Goal: Communication & Community: Answer question/provide support

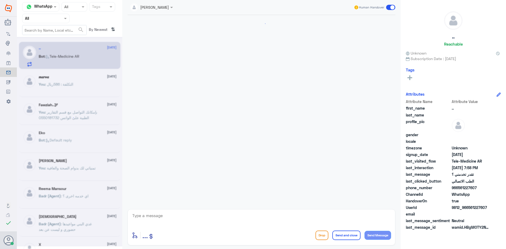
scroll to position [68, 0]
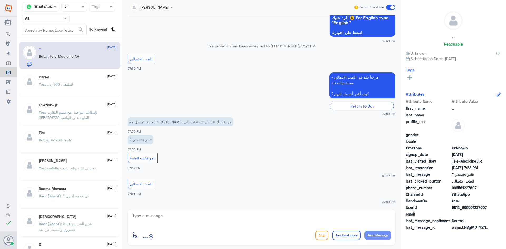
click at [203, 221] on textarea at bounding box center [262, 218] width 260 height 13
paste textarea "مرحبا معك عبدالكريم من الطب الاتصالي"
type textarea "مرحبا معك عبدالكريم من الطب الاتصالي"
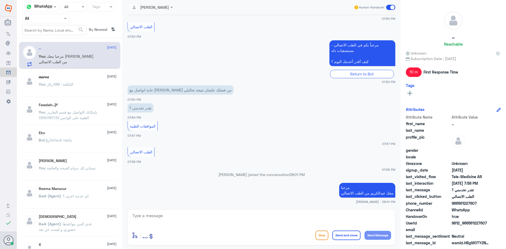
drag, startPoint x: 489, startPoint y: 223, endPoint x: 468, endPoint y: 225, distance: 20.9
click at [468, 225] on span "9812_966561227607" at bounding box center [471, 224] width 38 height 6
copy span "561227607"
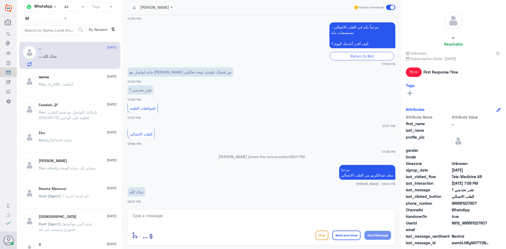
click at [276, 207] on div "عبدالكريم الموسى Human Handover 11 Oct 2025 السلام عليكم حابة اتواصل مع الدكتور…" at bounding box center [261, 125] width 279 height 251
click at [280, 218] on textarea at bounding box center [262, 218] width 260 height 13
type textarea "ب"
type textarea "ت"
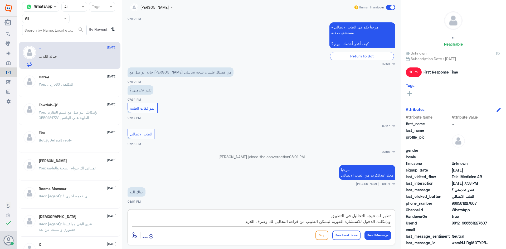
type textarea "تظهر لك نتيجة التحاليل في التطبيق وبإمكانك الدخول للاستشارة الفورية ليتمكن الطب…"
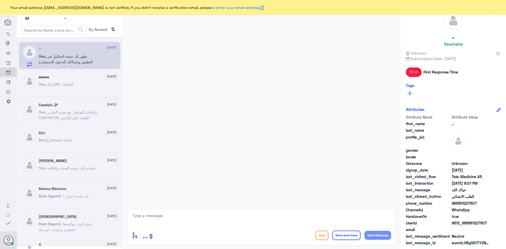
scroll to position [152, 0]
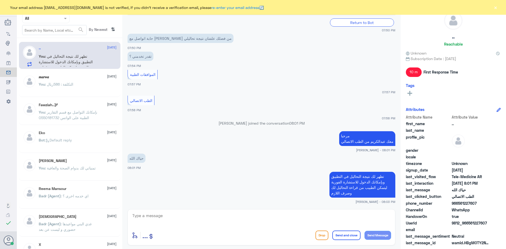
click at [494, 7] on button "×" at bounding box center [495, 7] width 5 height 5
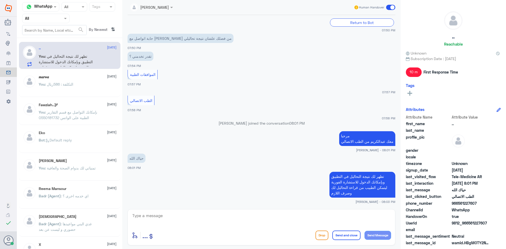
click at [307, 117] on small "07:58 PM" at bounding box center [262, 118] width 268 height 4
click at [389, 8] on span at bounding box center [390, 7] width 9 height 5
click at [0, 0] on input "checkbox" at bounding box center [0, 0] width 0 height 0
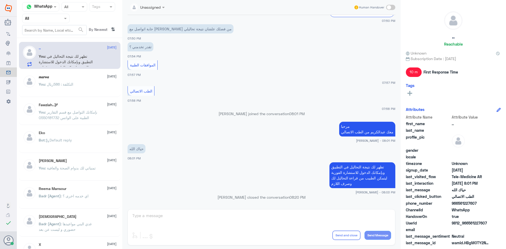
click at [82, 83] on div "𝒎𝒂𝒓𝒘𝒂 2 September You : التكلفة : 586ريال" at bounding box center [78, 85] width 78 height 20
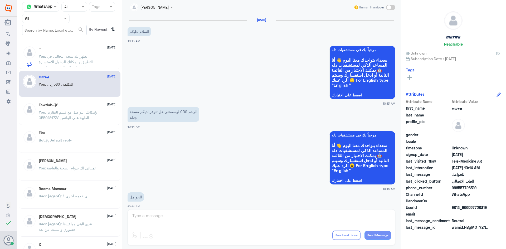
scroll to position [267, 0]
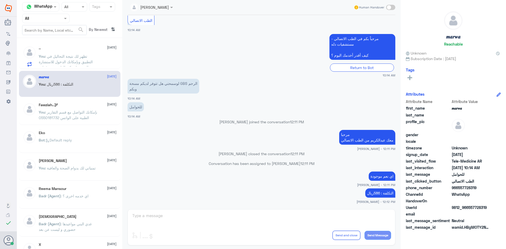
click at [86, 66] on span ": تظهر لك نتيجة التحاليل في التطبيق وبإمكانك الدخول للاستشارة الفورية ليتمكن ال…" at bounding box center [66, 64] width 54 height 21
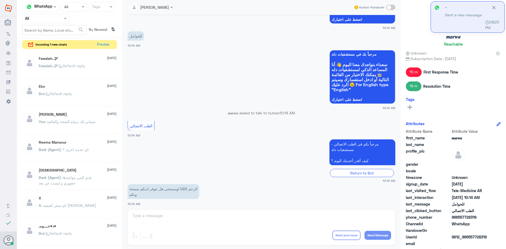
scroll to position [267, 0]
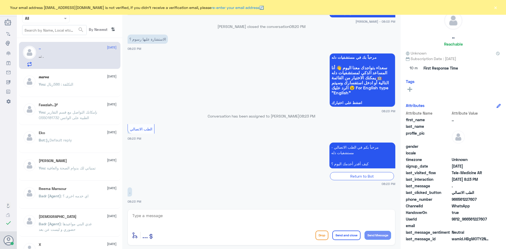
click at [496, 8] on button "×" at bounding box center [495, 7] width 5 height 5
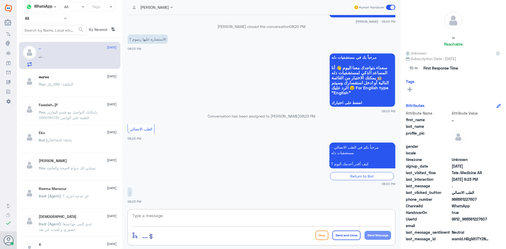
click at [293, 223] on textarea at bounding box center [262, 218] width 260 height 13
paste textarea "مرحبا معك [PERSON_NAME] من الطب الاتصالي"
drag, startPoint x: 365, startPoint y: 221, endPoint x: 381, endPoint y: 222, distance: 15.6
click at [381, 222] on textarea "مرحبا معك [PERSON_NAME] من الطب الاتصالي" at bounding box center [262, 218] width 260 height 13
type textarea "مرحبا معك علي من الطب الاتصالي"
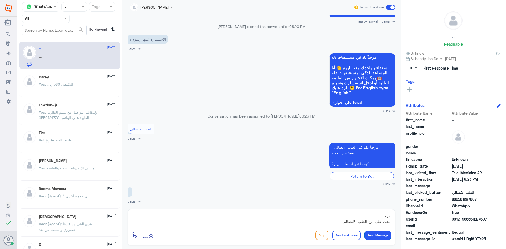
click at [382, 233] on button "Send Message" at bounding box center [378, 235] width 27 height 9
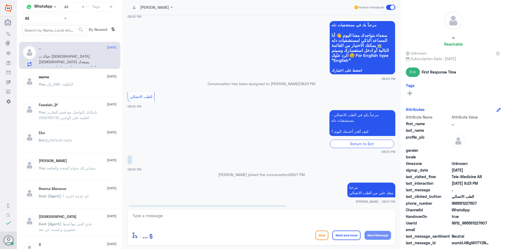
scroll to position [283, 0]
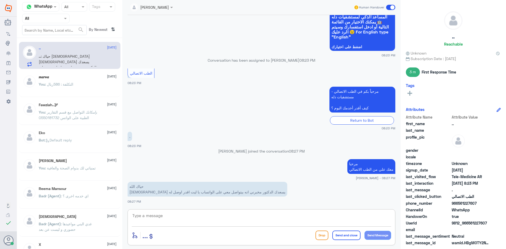
click at [279, 219] on textarea at bounding box center [262, 218] width 260 height 13
click at [368, 203] on div "حياك الله الله يسعدك الدكتور مخبرني انه بيتواصل معي على الواتساب يا ليت اقدر او…" at bounding box center [262, 192] width 268 height 23
click at [241, 219] on textarea at bounding box center [262, 218] width 260 height 13
paste textarea "هنا الطب الاتصالي لكل مايخص الاستشارة الفورية من خلال التطبيق والتي من خلالها ي…"
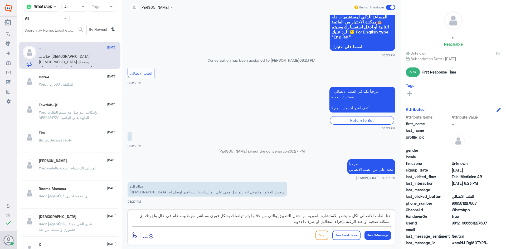
scroll to position [0, 0]
type textarea "هنا الطب الاتصالي لكل مايخص الاستشارة الفورية من خلال التطبيق والتي من خلالها ي…"
click at [381, 236] on button "Send Message" at bounding box center [378, 235] width 27 height 9
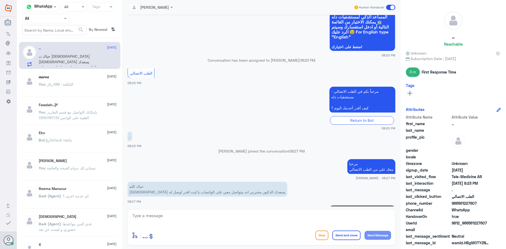
scroll to position [328, 0]
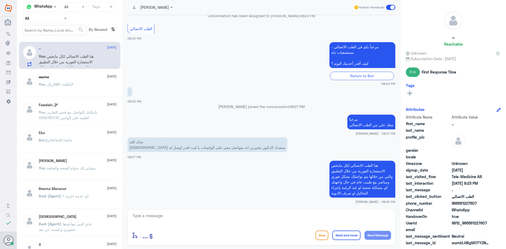
click at [327, 221] on textarea at bounding box center [262, 218] width 260 height 13
type textarea "الطبيب مين ؟"
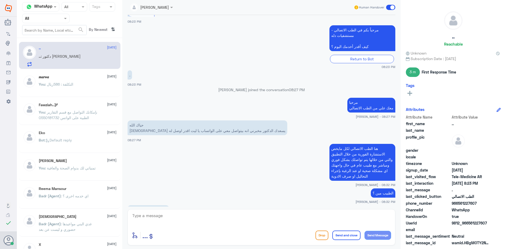
scroll to position [362, 0]
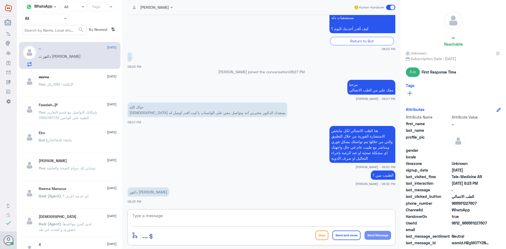
click at [286, 220] on textarea at bounding box center [262, 218] width 260 height 13
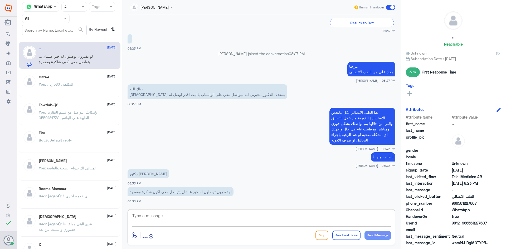
paste textarea "هنا الطب الاتصالي لكل مايخص الاستشارة الفورية من خلال التطبيق، يمكنك الاستفسار …"
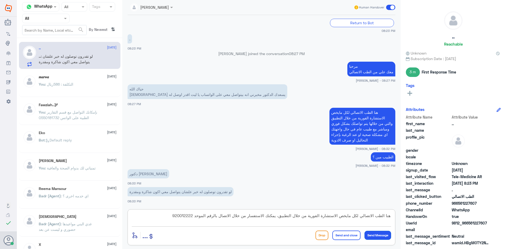
type textarea "هنا الطب الاتصالي لكل مايخص الاستشارة الفورية من خلال التطبيق، يمكنك الاستفسار …"
click at [379, 236] on button "Send Message" at bounding box center [378, 235] width 27 height 9
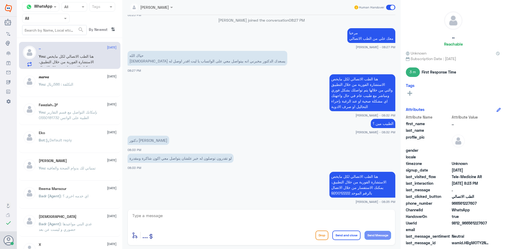
click at [64, 60] on span ": هنا الطب الاتصالي لكل مايخص الاستشارة الفورية من خلال التطبيق، يمكنك الاستفسا…" at bounding box center [66, 64] width 55 height 21
click at [68, 82] on p "You : التكلفة : 586ريال" at bounding box center [56, 88] width 35 height 13
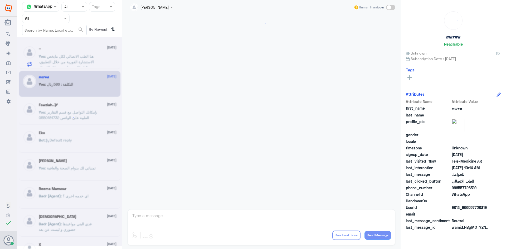
scroll to position [267, 0]
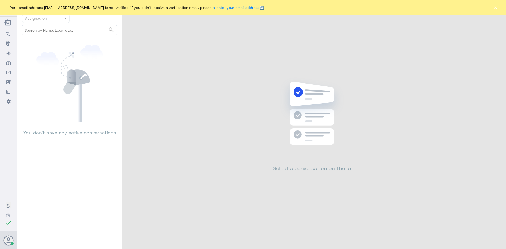
click at [497, 7] on button "×" at bounding box center [495, 7] width 5 height 5
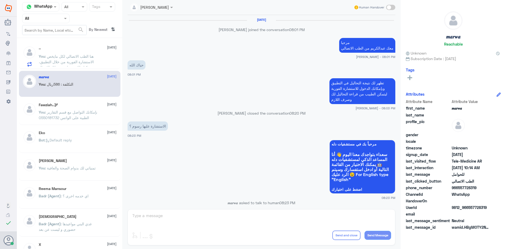
scroll to position [274, 0]
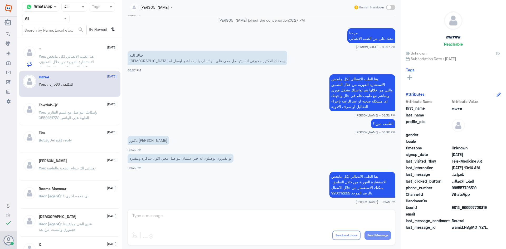
click at [91, 62] on span ": هنا الطب الاتصالي لكل مايخص الاستشارة الفورية من خلال التطبيق، يمكنك الاستفسا…" at bounding box center [66, 64] width 55 height 21
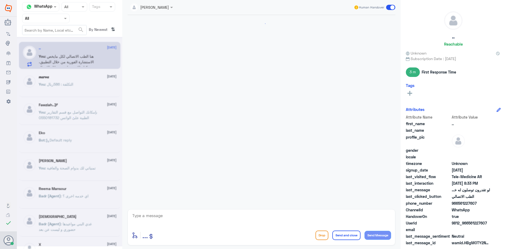
scroll to position [274, 0]
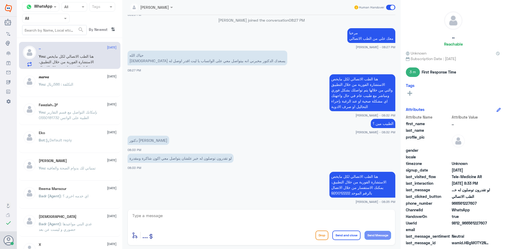
click at [393, 8] on span at bounding box center [390, 7] width 9 height 5
click at [0, 0] on input "checkbox" at bounding box center [0, 0] width 0 height 0
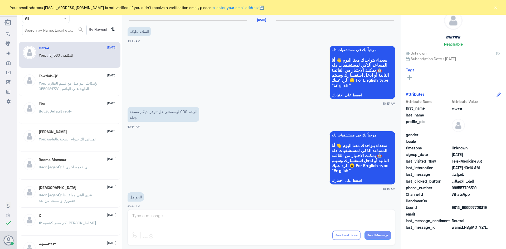
scroll to position [267, 0]
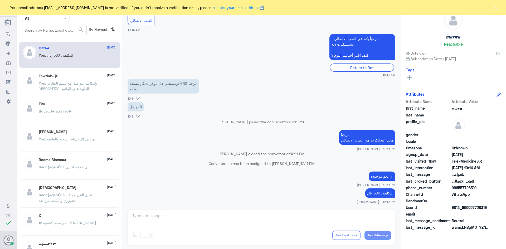
click at [497, 9] on button "×" at bounding box center [495, 7] width 5 height 5
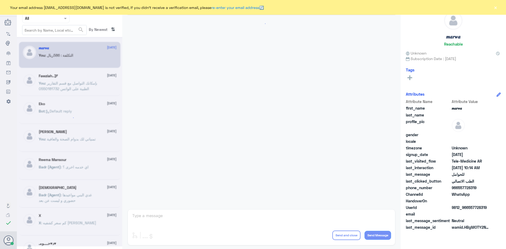
scroll to position [267, 0]
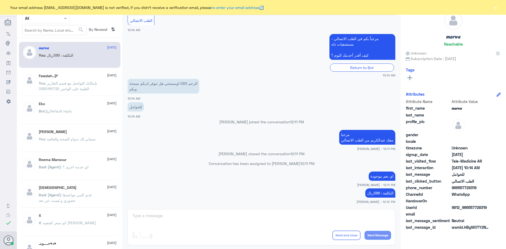
click at [495, 7] on button "×" at bounding box center [495, 7] width 5 height 5
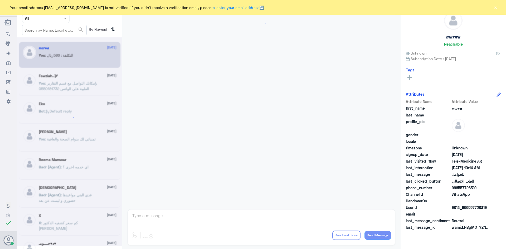
scroll to position [267, 0]
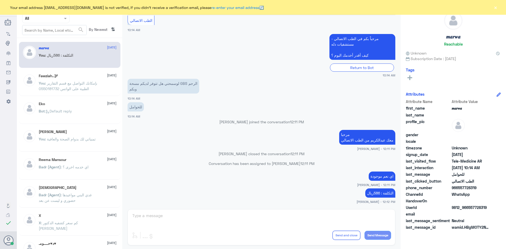
click at [493, 7] on button "×" at bounding box center [495, 7] width 5 height 5
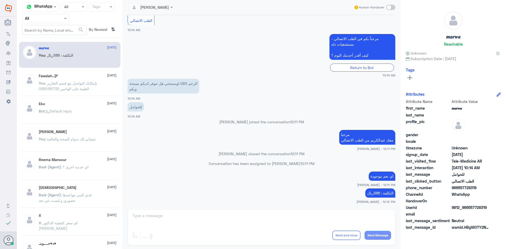
click at [34, 89] on div at bounding box center [29, 84] width 13 height 20
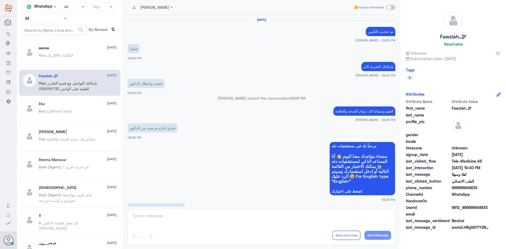
scroll to position [263, 0]
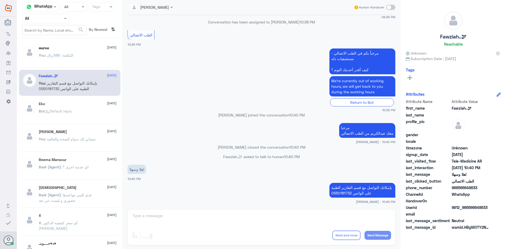
click at [96, 107] on div "Eko 6 August Bot : Default reply" at bounding box center [78, 112] width 78 height 20
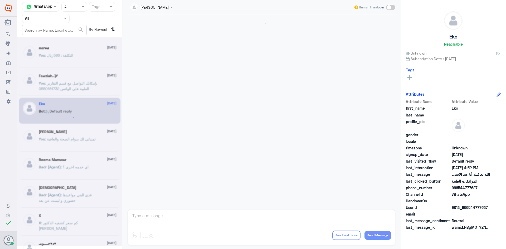
scroll to position [504, 0]
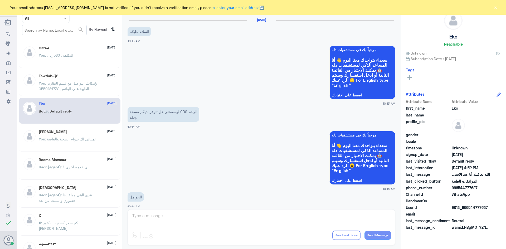
scroll to position [267, 0]
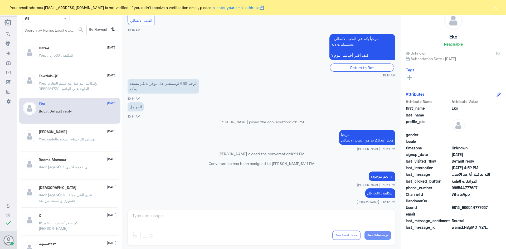
click at [497, 7] on button "×" at bounding box center [495, 7] width 5 height 5
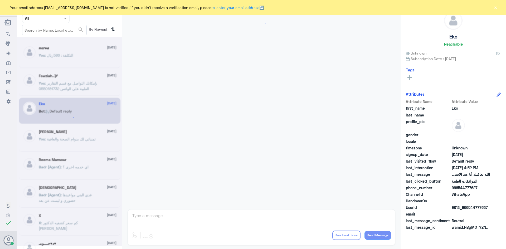
scroll to position [267, 0]
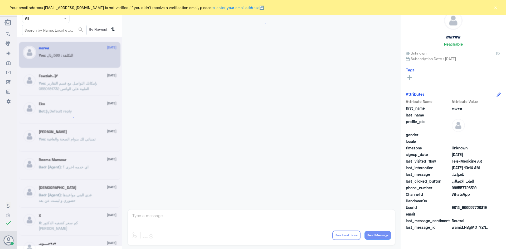
scroll to position [267, 0]
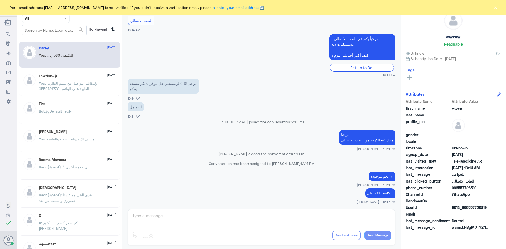
click at [501, 7] on div "Your email address [EMAIL_ADDRESS][DOMAIN_NAME] is not verified, if you didn't …" at bounding box center [253, 7] width 506 height 15
click at [498, 7] on button "×" at bounding box center [495, 7] width 5 height 5
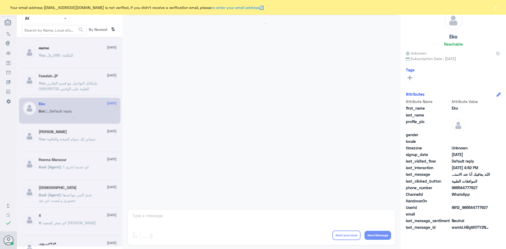
scroll to position [267, 0]
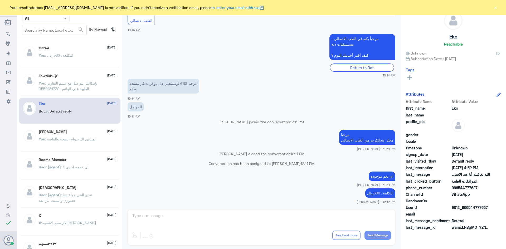
click at [495, 5] on button "×" at bounding box center [495, 7] width 5 height 5
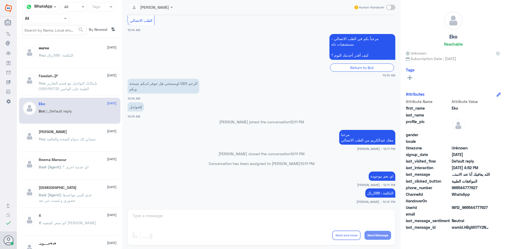
click at [89, 75] on div "Fawziah..🕊 28 August" at bounding box center [78, 76] width 78 height 4
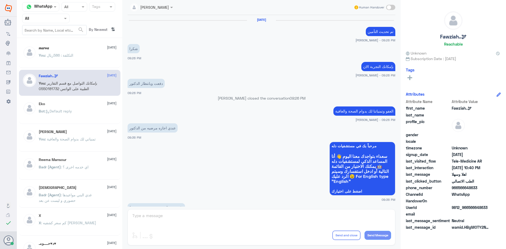
scroll to position [263, 0]
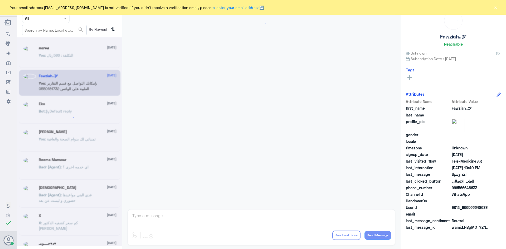
click at [498, 7] on button "×" at bounding box center [495, 7] width 5 height 5
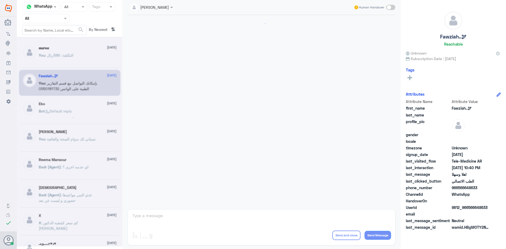
scroll to position [267, 0]
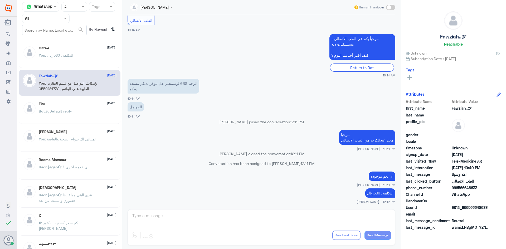
click at [88, 54] on div "You : التكلفة : 586ريال" at bounding box center [78, 60] width 78 height 12
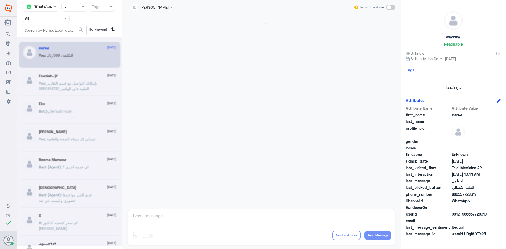
scroll to position [267, 0]
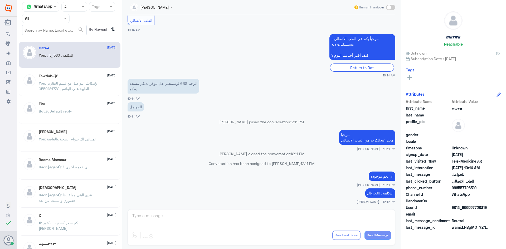
click at [84, 79] on div "Fawziah..🕊 28 August You : بإمكانك التواصل مع قسم التقارير الطبية على الواتس 05…" at bounding box center [78, 84] width 78 height 20
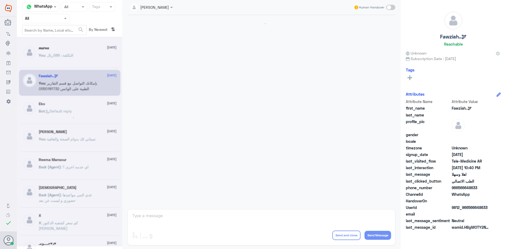
scroll to position [263, 0]
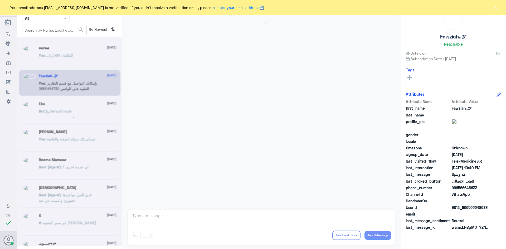
scroll to position [263, 0]
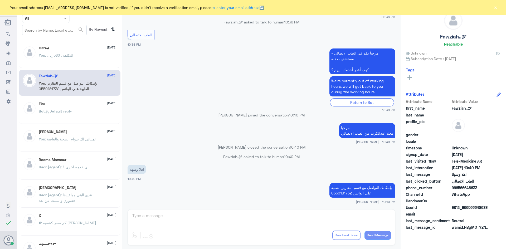
click at [498, 7] on button "×" at bounding box center [495, 7] width 5 height 5
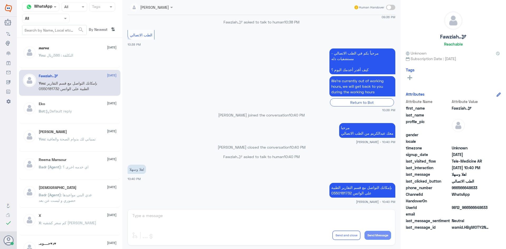
click at [87, 111] on div "Bot : Default reply" at bounding box center [78, 116] width 78 height 12
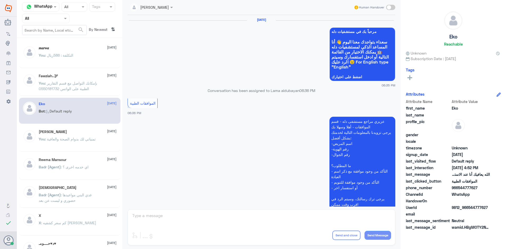
scroll to position [504, 0]
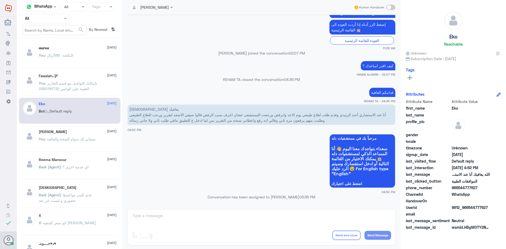
click at [95, 80] on p "You : بإمكانك التواصل مع قسم التقارير الطبية على الواتس 0550181732" at bounding box center [68, 86] width 59 height 13
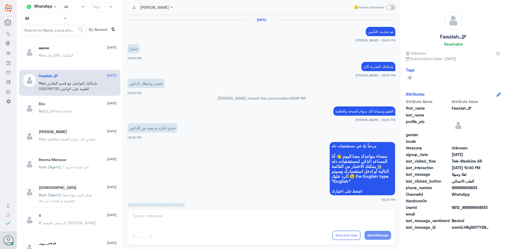
scroll to position [263, 0]
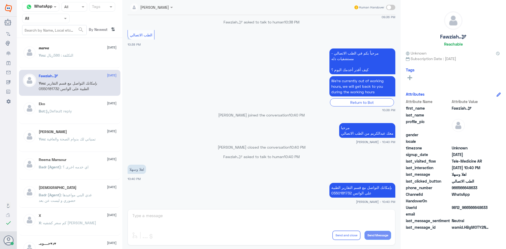
click at [93, 108] on div "Eko 6 August Bot : Default reply" at bounding box center [78, 112] width 78 height 20
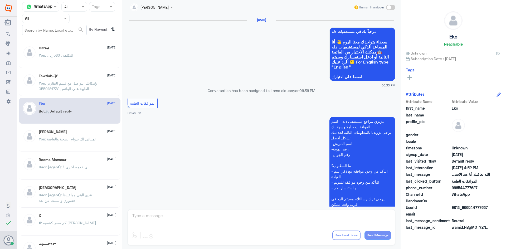
scroll to position [504, 0]
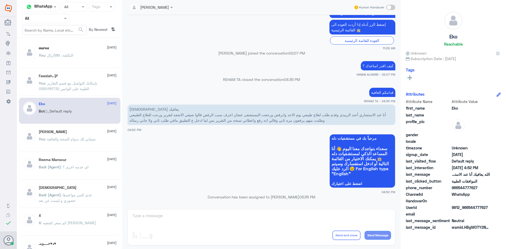
click at [80, 145] on p "You : تمنياتي لك بدوام الصحة والعافية" at bounding box center [67, 142] width 57 height 13
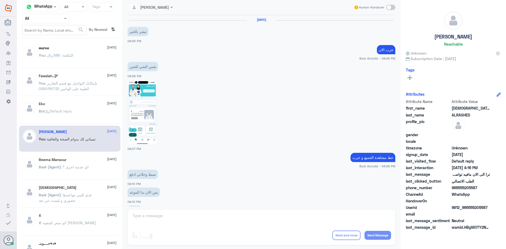
scroll to position [278, 0]
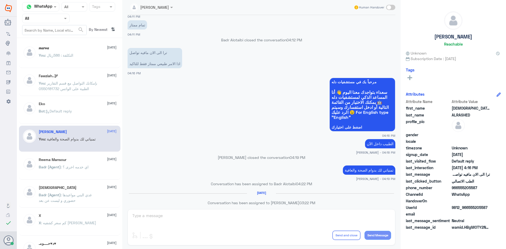
click at [89, 52] on div "𝒎𝒂𝒓𝒘𝒂 2 September You : التكلفة : 586ريال" at bounding box center [78, 56] width 78 height 20
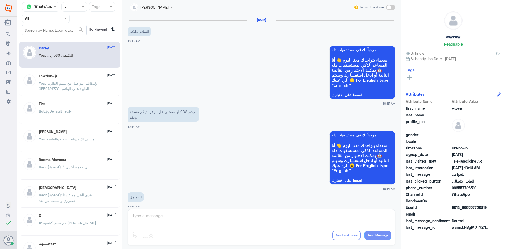
scroll to position [267, 0]
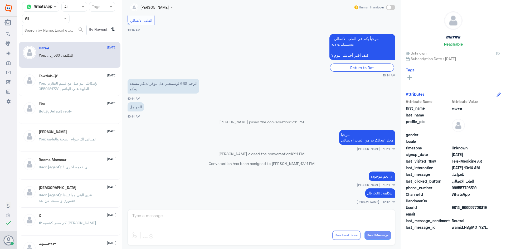
drag, startPoint x: 52, startPoint y: 100, endPoint x: 54, endPoint y: 98, distance: 2.8
click at [52, 100] on div "Eko 6 August Bot : Default reply" at bounding box center [70, 111] width 102 height 26
click at [68, 85] on span ": بإمكانك التواصل مع قسم التقارير الطبية على الواتس 0550181732" at bounding box center [68, 86] width 59 height 10
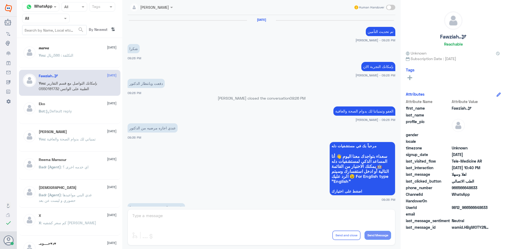
scroll to position [263, 0]
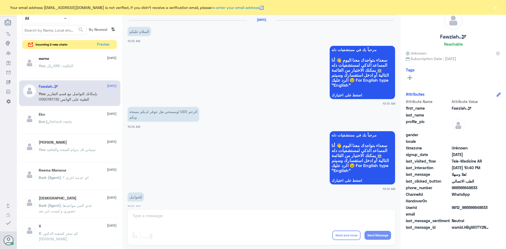
scroll to position [267, 0]
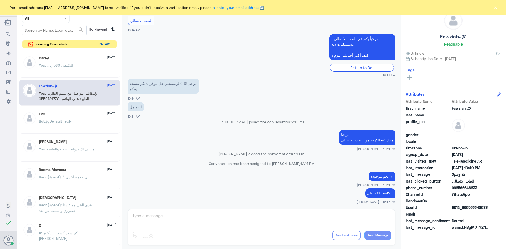
click at [105, 43] on button "Preview" at bounding box center [103, 44] width 16 height 8
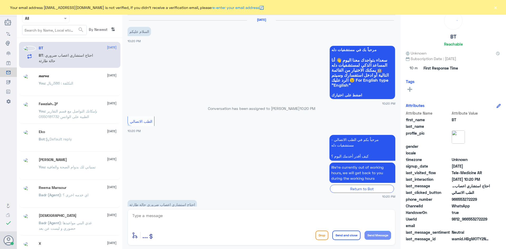
scroll to position [13, 0]
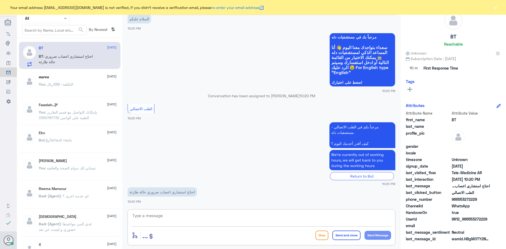
drag, startPoint x: 241, startPoint y: 216, endPoint x: 243, endPoint y: 217, distance: 2.8
click at [243, 217] on textarea at bounding box center [262, 218] width 260 height 13
paste textarea "مرحبا معك [PERSON_NAME] من الطب الاتصالي"
drag, startPoint x: 364, startPoint y: 222, endPoint x: 382, endPoint y: 223, distance: 17.7
click at [382, 223] on textarea "مرحبا معك [PERSON_NAME] من الطب الاتصالي" at bounding box center [262, 218] width 260 height 13
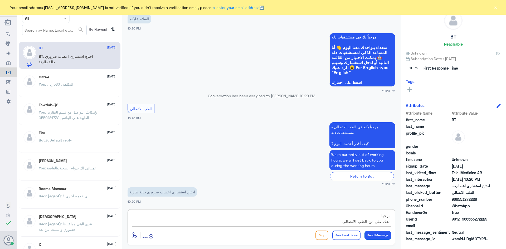
type textarea "مرحبا معك علي من الطب الاتصالي"
click at [376, 234] on button "Send Message" at bounding box center [378, 235] width 27 height 9
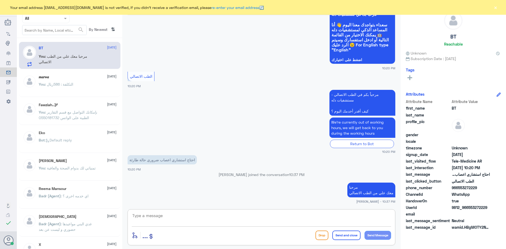
click at [231, 219] on textarea at bounding box center [262, 218] width 260 height 13
paste textarea "هنا الطب الاتصالي لكل مايخص الاستشارة الفورية من خلال التطبيق، يمكنك الاستفسار …"
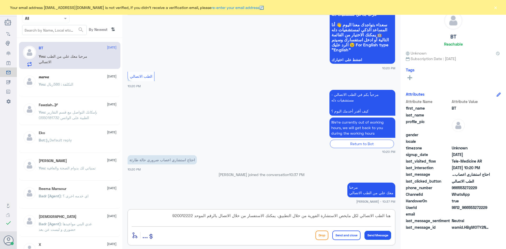
type textarea "هنا الطب الاتصالي لكل مايخص الاستشارة الفورية من خلال التطبيق، يمكنك الاستفسار …"
click at [379, 235] on button "Send Message" at bounding box center [378, 235] width 27 height 9
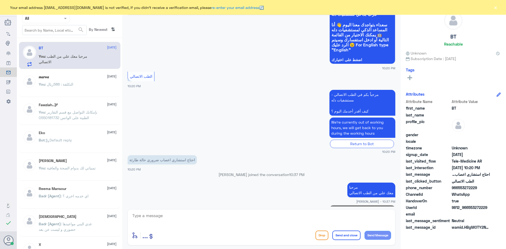
scroll to position [69, 0]
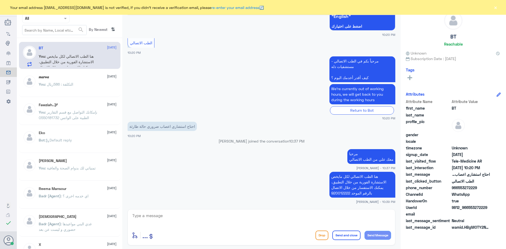
click at [497, 9] on button "×" at bounding box center [495, 7] width 5 height 5
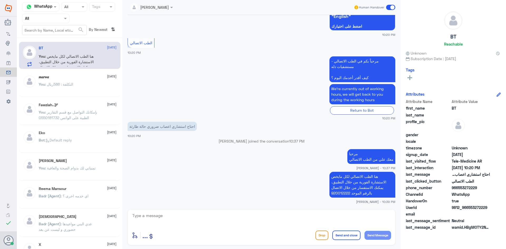
click at [102, 224] on div "Badr (Agent) : غدي البني مواعيدها حضوري و ليست عن بعد" at bounding box center [78, 229] width 78 height 12
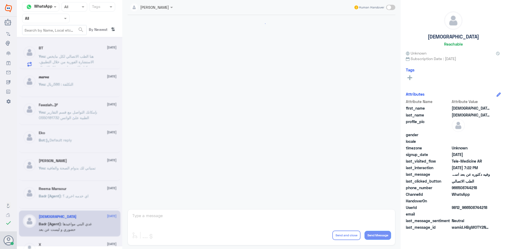
scroll to position [105, 0]
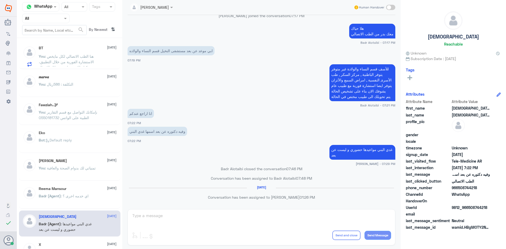
click at [65, 55] on span ": هنا الطب الاتصالي لكل مايخص الاستشارة الفورية من خلال التطبيق، يمكنك الاستفسا…" at bounding box center [66, 64] width 55 height 21
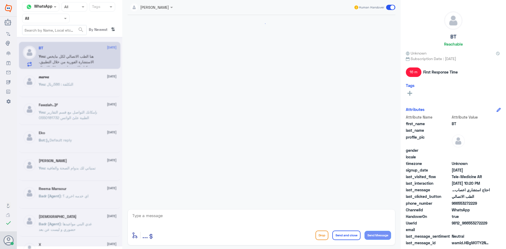
scroll to position [78, 0]
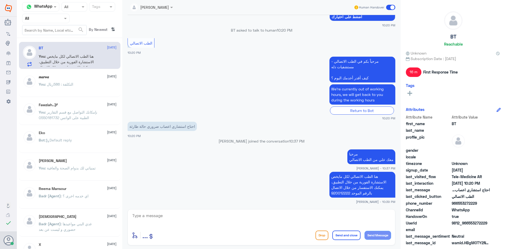
click at [391, 9] on span at bounding box center [390, 7] width 9 height 5
click at [0, 0] on input "checkbox" at bounding box center [0, 0] width 0 height 0
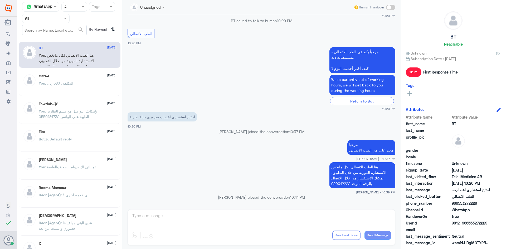
click at [78, 84] on div "You : التكلفة : 586ريال" at bounding box center [78, 88] width 78 height 12
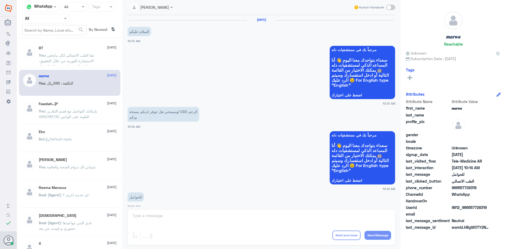
scroll to position [267, 0]
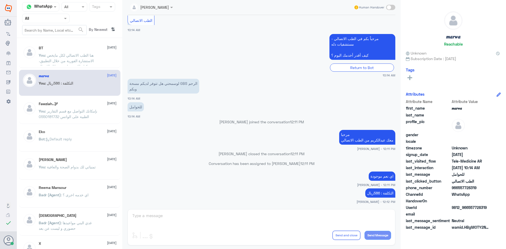
click at [75, 62] on span ": هنا الطب الاتصالي لكل مايخص الاستشارة الفورية من خلال التطبيق، يمكنك الاستفسا…" at bounding box center [66, 63] width 55 height 21
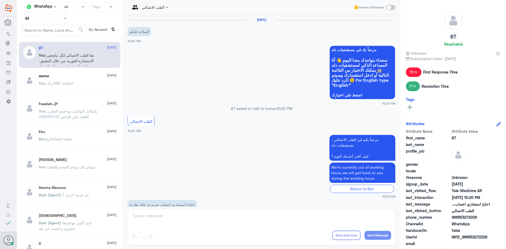
scroll to position [88, 0]
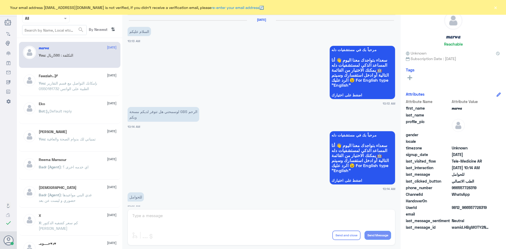
scroll to position [267, 0]
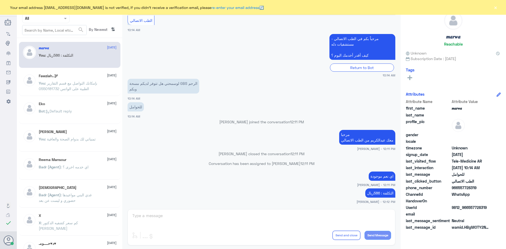
click at [494, 8] on button "×" at bounding box center [495, 7] width 5 height 5
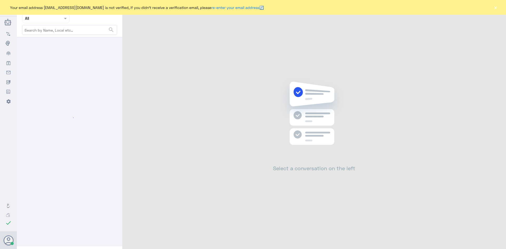
click at [498, 8] on button "×" at bounding box center [495, 7] width 5 height 5
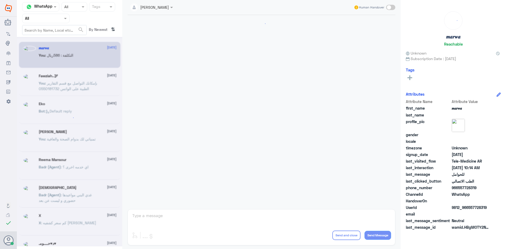
scroll to position [267, 0]
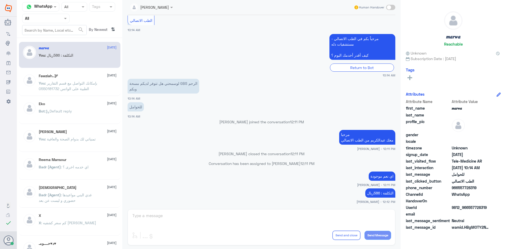
click at [75, 91] on p "You : بإمكانك التواصل مع قسم التقارير الطبية على الواتس 0550181732" at bounding box center [68, 86] width 59 height 13
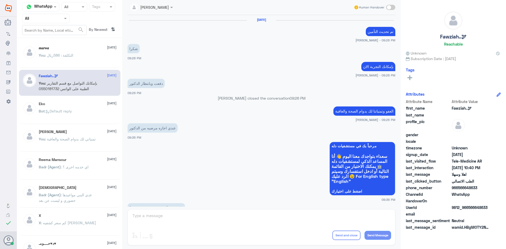
scroll to position [263, 0]
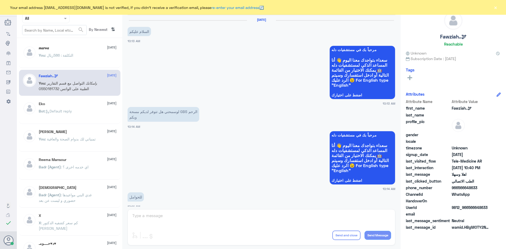
scroll to position [267, 0]
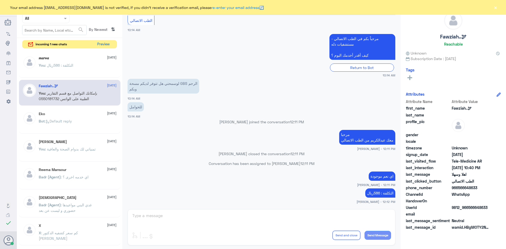
click at [108, 45] on button "Preview" at bounding box center [103, 44] width 16 height 8
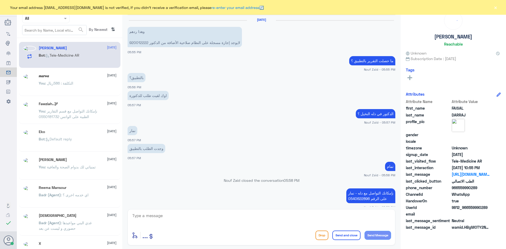
scroll to position [402, 0]
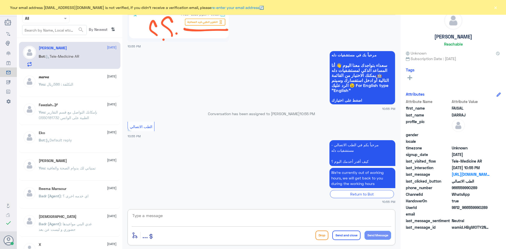
click at [343, 222] on textarea at bounding box center [262, 218] width 260 height 13
click at [499, 8] on div "Your email address A_almasou@dallahhealth.com is not verified, if you didn't re…" at bounding box center [253, 7] width 506 height 15
click at [498, 7] on button "×" at bounding box center [495, 7] width 5 height 5
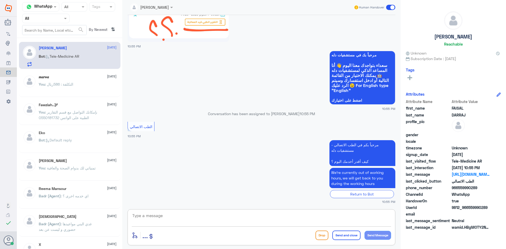
click at [247, 221] on textarea at bounding box center [262, 218] width 260 height 13
click at [245, 160] on app-msgs-text "مرحباً بكم في الطب الاتصالي - مستشفيات دله كيف أقدر أخدمك اليوم ؟" at bounding box center [262, 153] width 268 height 26
click at [64, 143] on p "Bot : Default reply" at bounding box center [55, 143] width 33 height 13
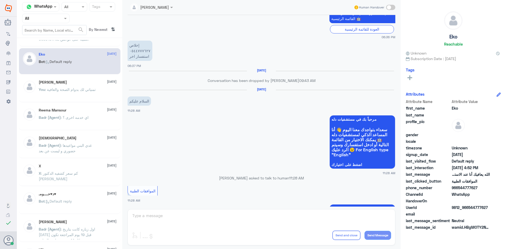
scroll to position [79, 0]
click at [54, 177] on p "X : كم سعر كشفيه الدكتور هشام كامل" at bounding box center [68, 176] width 59 height 13
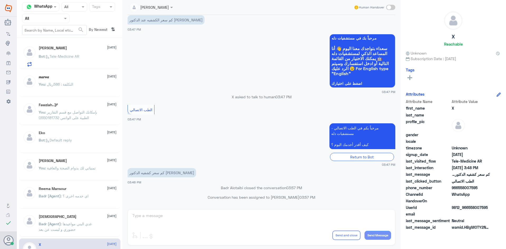
click at [88, 59] on div "Bot : Tele-Medicine AR" at bounding box center [78, 61] width 78 height 12
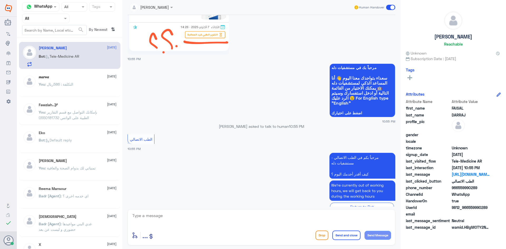
scroll to position [402, 0]
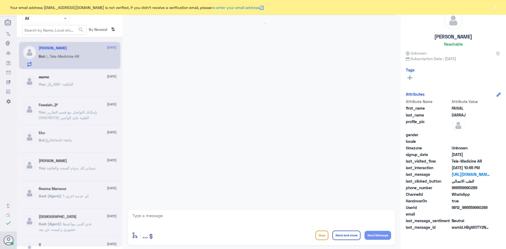
scroll to position [402, 0]
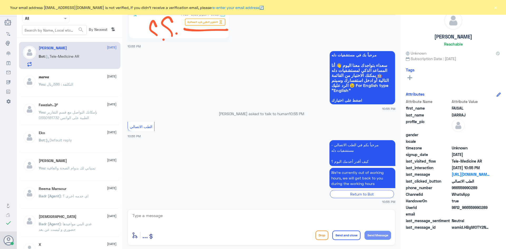
click at [498, 8] on button "×" at bounding box center [495, 7] width 5 height 5
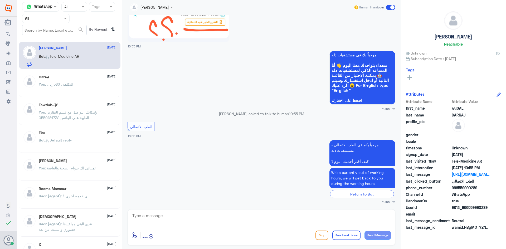
click at [391, 7] on span at bounding box center [390, 7] width 9 height 5
click at [0, 0] on input "checkbox" at bounding box center [0, 0] width 0 height 0
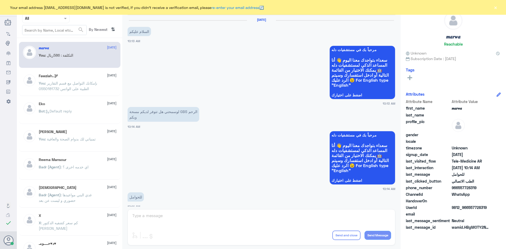
scroll to position [267, 0]
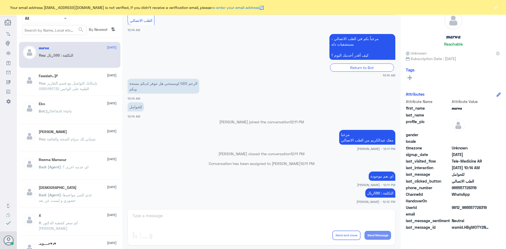
click at [497, 6] on button "×" at bounding box center [495, 7] width 5 height 5
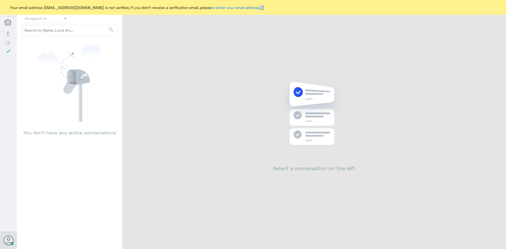
click at [495, 6] on button "×" at bounding box center [495, 7] width 5 height 5
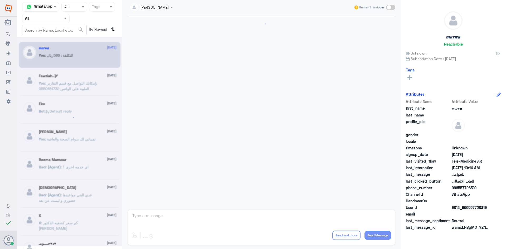
scroll to position [267, 0]
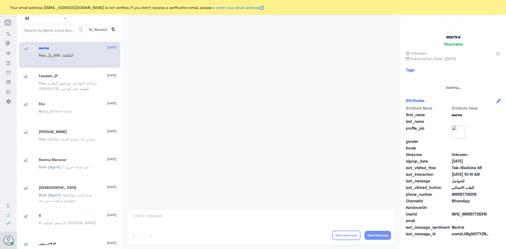
click at [497, 8] on button "×" at bounding box center [495, 7] width 5 height 5
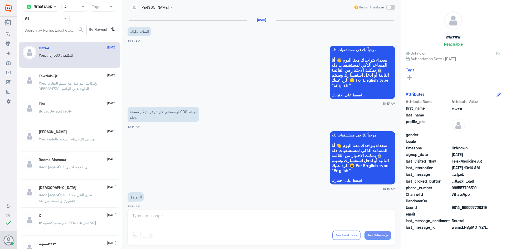
scroll to position [267, 0]
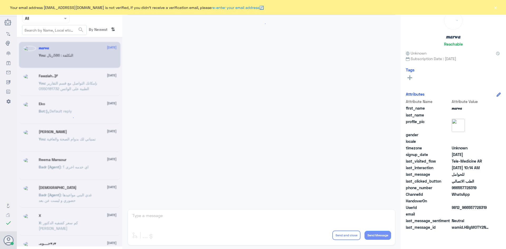
scroll to position [267, 0]
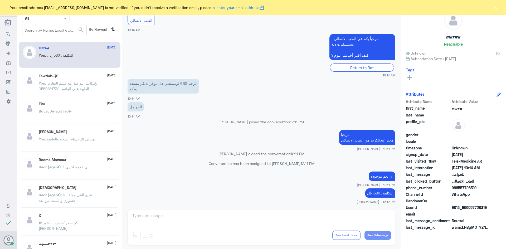
click at [496, 8] on button "×" at bounding box center [495, 7] width 5 height 5
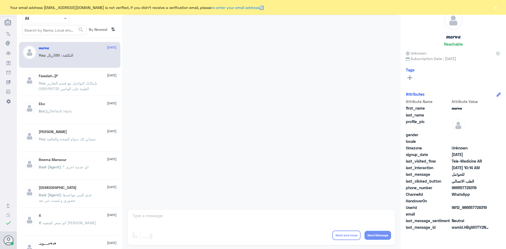
click at [497, 8] on button "×" at bounding box center [495, 7] width 5 height 5
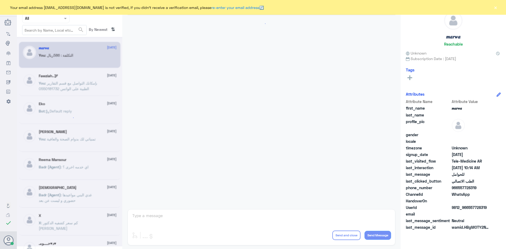
scroll to position [267, 0]
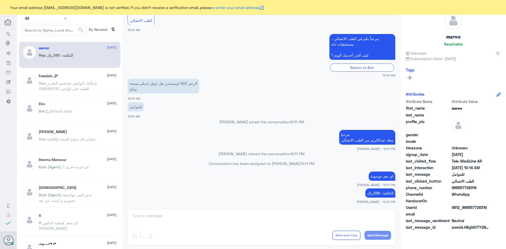
click at [497, 9] on button "×" at bounding box center [495, 7] width 5 height 5
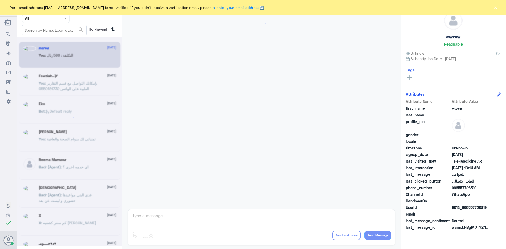
scroll to position [267, 0]
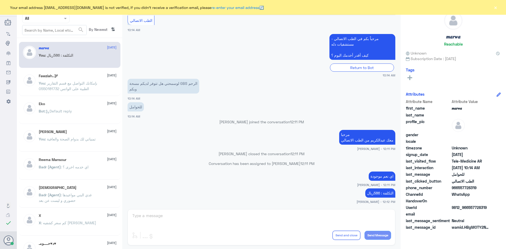
click at [495, 8] on button "×" at bounding box center [495, 7] width 5 height 5
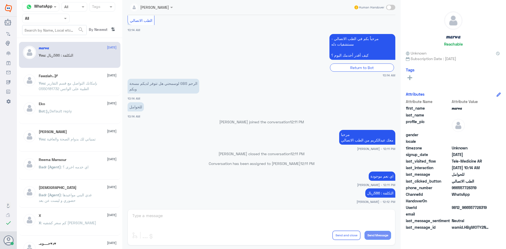
click at [70, 169] on p "Badr (Agent) : اي خدمه اخرى ؟" at bounding box center [64, 170] width 50 height 13
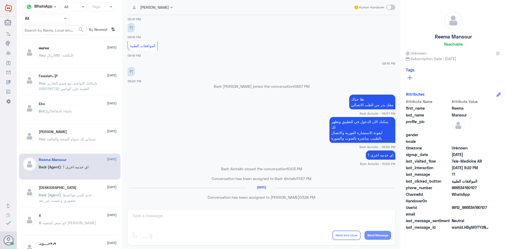
scroll to position [211, 0]
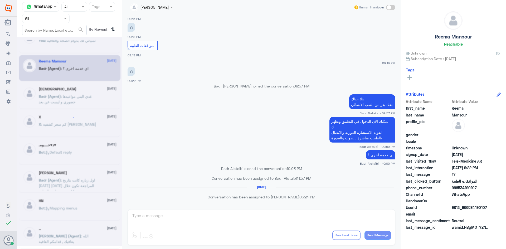
click at [85, 155] on div "𝒎𝒂𝒓𝒘𝒂 2 September You : التكلفة : 586ريال Fawziah..🕊 28 August You : بإمكانك ال…" at bounding box center [70, 145] width 106 height 211
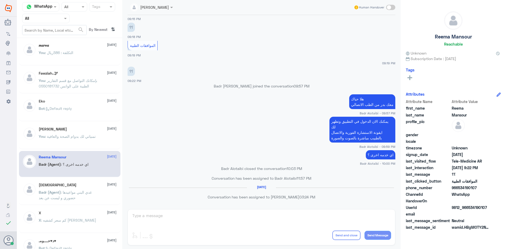
click at [91, 137] on span ": تمنياتي لك بدوام الصحة والعافية" at bounding box center [70, 136] width 51 height 4
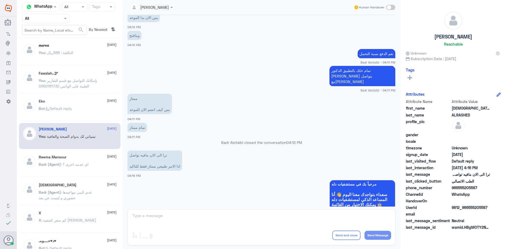
scroll to position [726, 0]
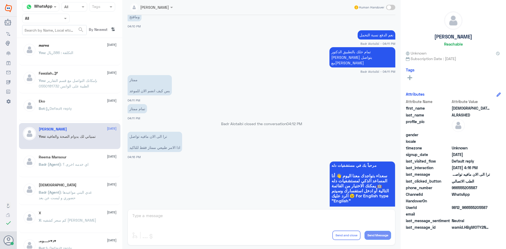
click at [66, 167] on p "Badr (Agent) : اي خدمه اخرى ؟" at bounding box center [64, 168] width 50 height 13
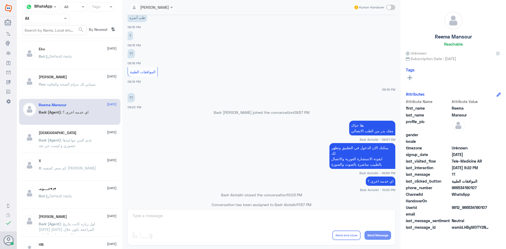
scroll to position [55, 0]
click at [66, 180] on div "X 29 July X : كم سعر كشفيه الدكتور هشام كامل" at bounding box center [70, 167] width 102 height 26
click at [76, 169] on span ": كم سعر كشفيه [PERSON_NAME]" at bounding box center [68, 167] width 55 height 4
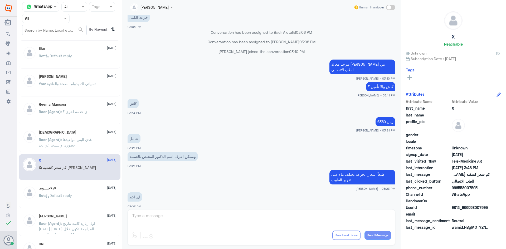
scroll to position [187, 0]
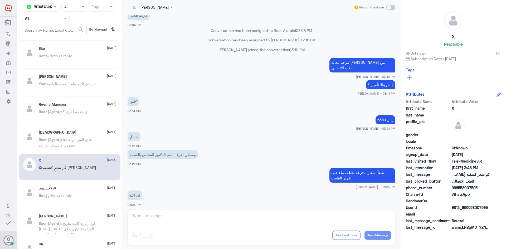
click at [88, 198] on div "Bot : Default reply" at bounding box center [78, 200] width 78 height 12
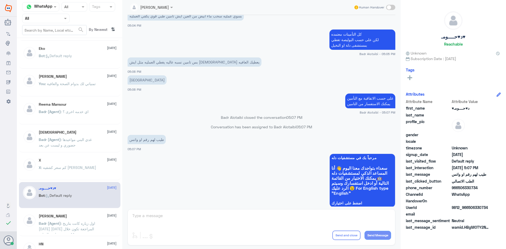
scroll to position [256, 0]
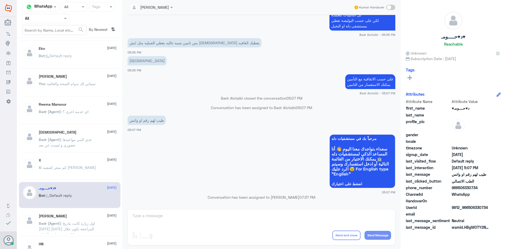
click at [58, 227] on span ": اول زياره كانت بتاريخ [DATE] [DATE] المراجعة تكون خلال 14 يوم من تاريخ الزيارة" at bounding box center [67, 229] width 56 height 16
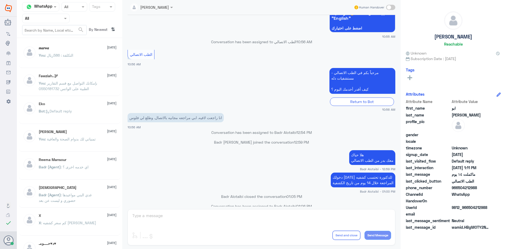
click at [96, 112] on div "Bot : Default reply" at bounding box center [78, 116] width 78 height 12
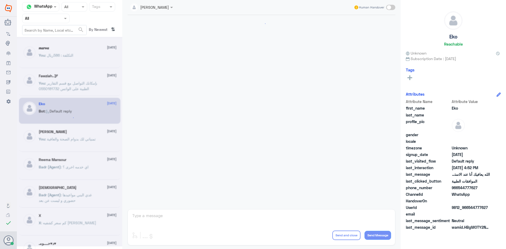
scroll to position [504, 0]
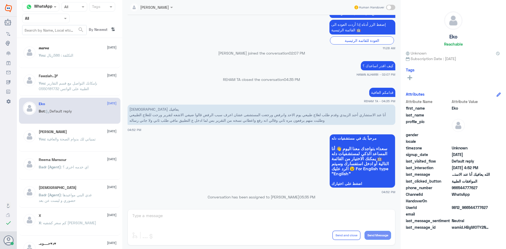
click at [54, 80] on div "Fawziah..🕊 28 August You : بإمكانك التواصل مع قسم التقارير الطبية على الواتس 05…" at bounding box center [78, 84] width 78 height 20
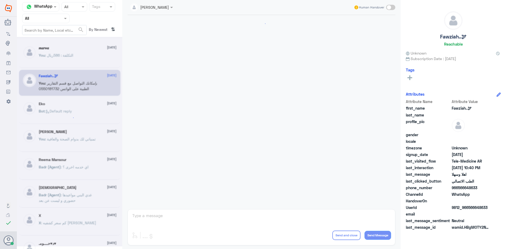
scroll to position [263, 0]
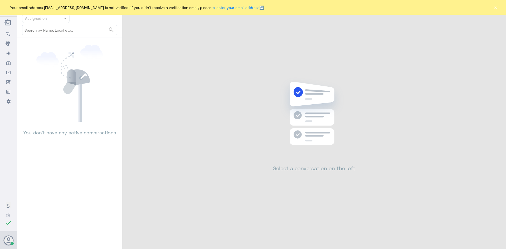
click at [494, 9] on button "×" at bounding box center [495, 7] width 5 height 5
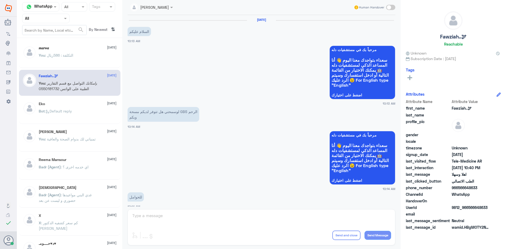
scroll to position [267, 0]
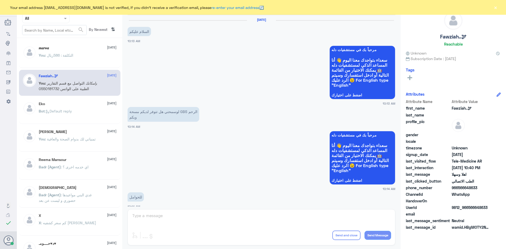
scroll to position [267, 0]
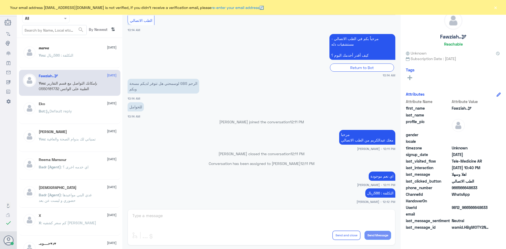
click at [498, 7] on button "×" at bounding box center [495, 7] width 5 height 5
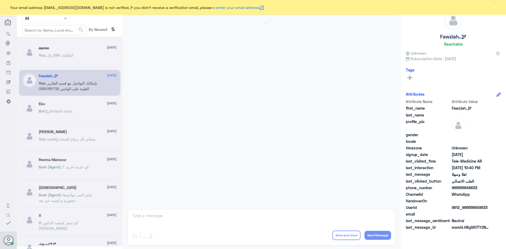
scroll to position [267, 0]
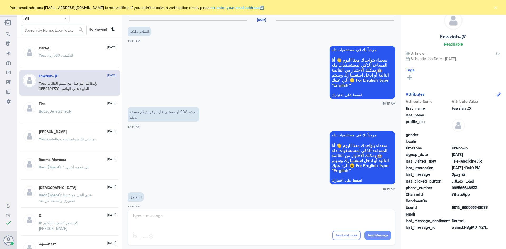
scroll to position [267, 0]
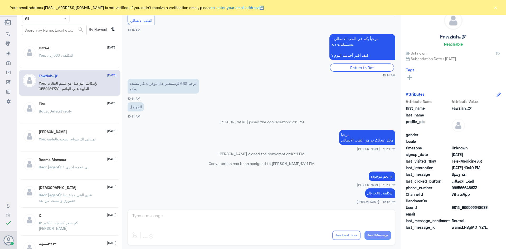
click at [496, 8] on button "×" at bounding box center [495, 7] width 5 height 5
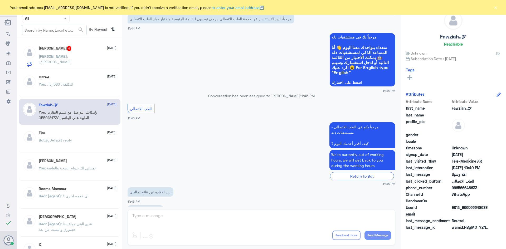
scroll to position [31, 0]
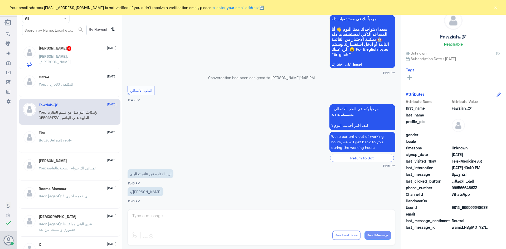
click at [264, 218] on div "عبدالكريم الموسى Human Handover 11 Oct 2025 مرحباً، أريد الاستفسار عن خدمة الطب…" at bounding box center [261, 125] width 279 height 251
click at [358, 217] on div "عبدالكريم الموسى Human Handover 11 Oct 2025 مرحباً، أريد الاستفسار عن خدمة الطب…" at bounding box center [261, 125] width 279 height 251
click at [200, 219] on div "عبدالكريم الموسى Human Handover 11 Oct 2025 مرحباً، أريد الاستفسار عن خدمة الطب…" at bounding box center [261, 125] width 279 height 251
click at [198, 214] on div "عبدالكريم الموسى Human Handover 11 Oct 2025 مرحباً، أريد الاستفسار عن خدمة الطب…" at bounding box center [261, 125] width 279 height 251
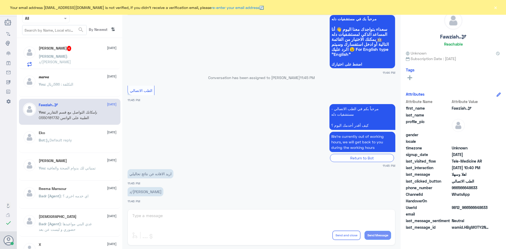
click at [153, 215] on div "عبدالكريم الموسى Human Handover 11 Oct 2025 مرحباً، أريد الاستفسار عن خدمة الطب…" at bounding box center [261, 125] width 279 height 251
drag, startPoint x: 136, startPoint y: 217, endPoint x: 255, endPoint y: 69, distance: 189.5
click at [138, 216] on div "عبدالكريم الموسى Human Handover 11 Oct 2025 مرحباً، أريد الاستفسار عن خدمة الطب…" at bounding box center [261, 125] width 279 height 251
drag, startPoint x: 496, startPoint y: 6, endPoint x: 489, endPoint y: 17, distance: 13.9
click at [496, 6] on button "×" at bounding box center [495, 7] width 5 height 5
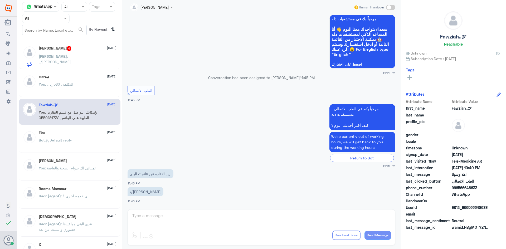
click at [166, 218] on div "عبدالكريم الموسى Human Handover 11 Oct 2025 مرحباً، أريد الاستفسار عن خدمة الطب…" at bounding box center [261, 125] width 279 height 251
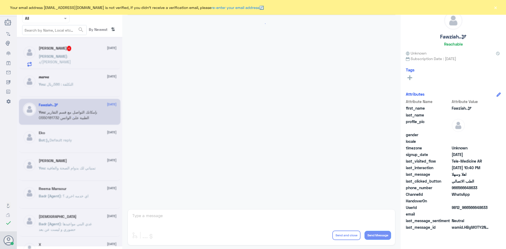
click at [189, 209] on div "[PERSON_NAME] Human Handover enter flow name ... Drop Send and close Send Messa…" at bounding box center [261, 125] width 279 height 251
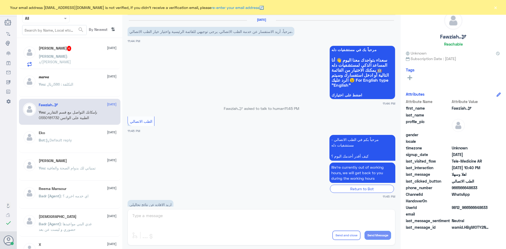
scroll to position [31, 0]
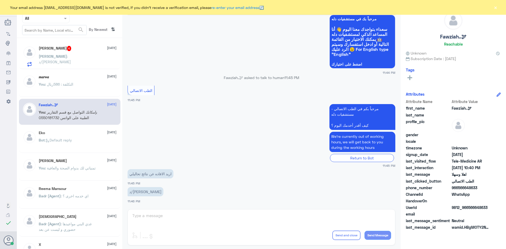
click at [188, 214] on div "[PERSON_NAME] Human Handover [DATE] مرحباً، أريد الاستفسار عن خدمة الطب الاتصال…" at bounding box center [261, 125] width 279 height 251
click at [187, 217] on div "[PERSON_NAME] Human Handover [DATE] مرحباً، أريد الاستفسار عن خدمة الطب الاتصال…" at bounding box center [261, 125] width 279 height 251
click at [191, 223] on div "[PERSON_NAME] Human Handover [DATE] مرحباً، أريد الاستفسار عن خدمة الطب الاتصال…" at bounding box center [261, 125] width 279 height 251
click at [79, 127] on div "[PERSON_NAME] 4 [DATE] [PERSON_NAME] : د/[PERSON_NAME] 𝒎𝒂𝒓𝒘𝒂 [DATE] You : التكل…" at bounding box center [70, 145] width 106 height 211
click at [77, 132] on div "Eko [DATE]" at bounding box center [78, 133] width 78 height 4
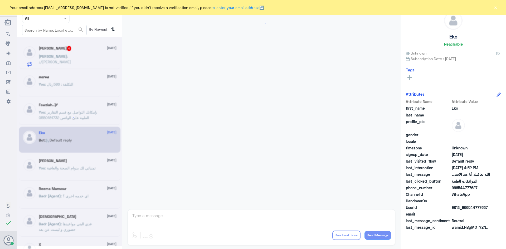
scroll to position [504, 0]
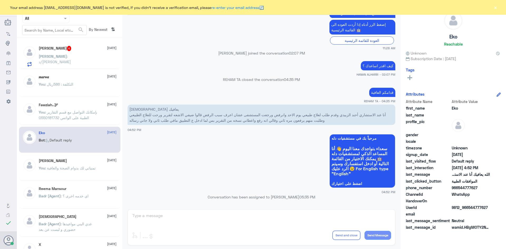
click at [71, 55] on span ": د/[PERSON_NAME]" at bounding box center [55, 59] width 32 height 10
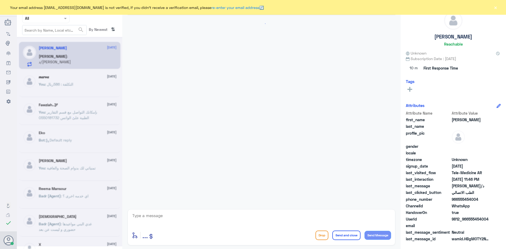
scroll to position [31, 0]
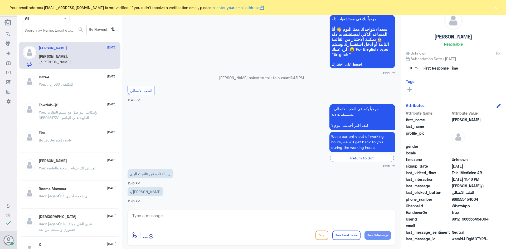
click at [215, 227] on div "enter flow name ... Drop Send and close Send Message" at bounding box center [262, 227] width 268 height 36
click at [217, 220] on textarea at bounding box center [262, 218] width 260 height 13
paste textarea "مرحبا معك [PERSON_NAME] من الطب الاتصالي"
drag, startPoint x: 366, startPoint y: 222, endPoint x: 381, endPoint y: 223, distance: 15.8
click at [381, 223] on textarea "مرحبا معك [PERSON_NAME] من الطب الاتصالي" at bounding box center [262, 218] width 260 height 13
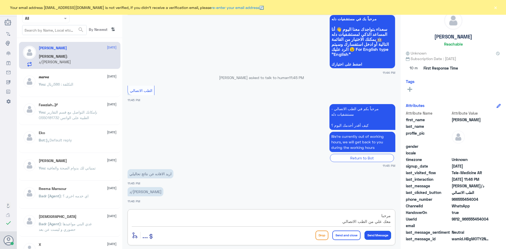
type textarea "مرحبا معك علي من الطب الاتصالي"
click at [379, 236] on button "Send Message" at bounding box center [378, 235] width 27 height 9
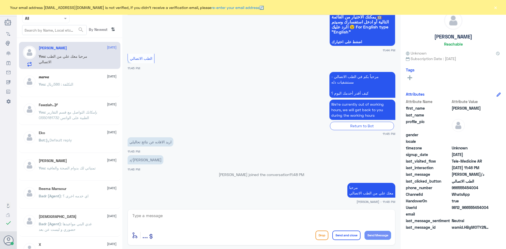
click at [229, 220] on textarea at bounding box center [262, 218] width 260 height 13
paste textarea "ممكن تزودني برقم الملف أو الهوية"
type textarea "ممكن تزودني برقم الملف أو الهوية"
click at [386, 238] on button "Send Message" at bounding box center [378, 235] width 27 height 9
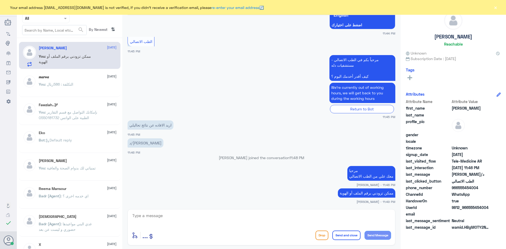
drag, startPoint x: 481, startPoint y: 188, endPoint x: 458, endPoint y: 191, distance: 23.4
click at [458, 191] on div "phone_number [PHONE_NUMBER]" at bounding box center [453, 188] width 95 height 7
copy span "555454004"
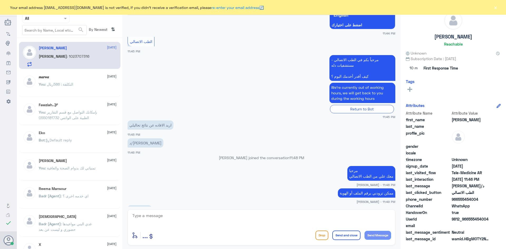
scroll to position [88, 0]
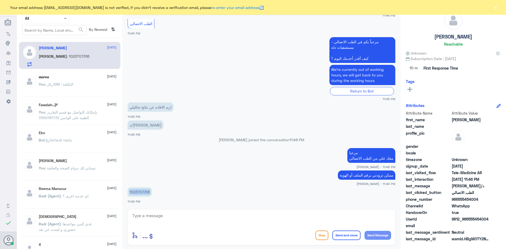
drag, startPoint x: 150, startPoint y: 192, endPoint x: 126, endPoint y: 192, distance: 23.2
click at [126, 192] on div "[DATE] مرحباً، أريد الاستفسار عن خدمة الطب الاتصالي. يرجى توجيهي للقائمة الرئيس…" at bounding box center [261, 111] width 273 height 192
copy p "1023707316"
click at [283, 220] on textarea at bounding box center [262, 218] width 260 height 13
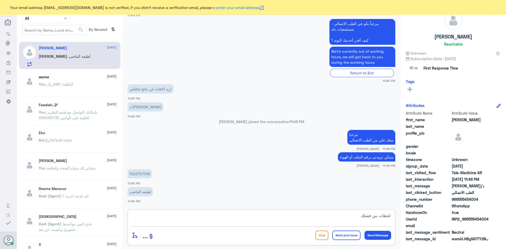
type textarea "لحظات من فضلك"
click at [379, 237] on button "Send Message" at bounding box center [378, 235] width 27 height 9
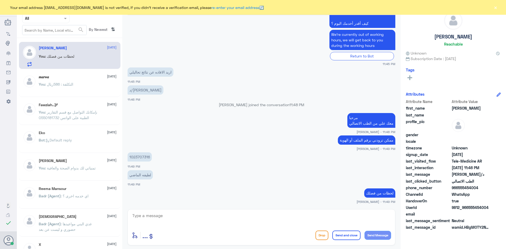
click at [295, 227] on div at bounding box center [262, 219] width 260 height 15
drag, startPoint x: 283, startPoint y: 189, endPoint x: 284, endPoint y: 196, distance: 6.9
click at [284, 196] on app-msgs-text "لحظات من فضلك" at bounding box center [262, 194] width 268 height 10
click at [289, 218] on textarea at bounding box center [262, 218] width 260 height 13
type textarea "تم التواصل معاك"
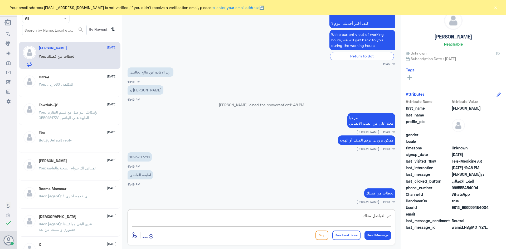
click at [69, 110] on span ": بإمكانك التواصل مع قسم التقارير الطبية على الواتس 0550181732" at bounding box center [68, 115] width 59 height 10
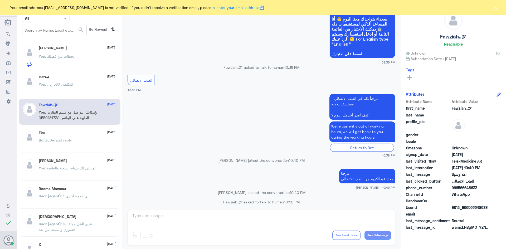
scroll to position [621, 0]
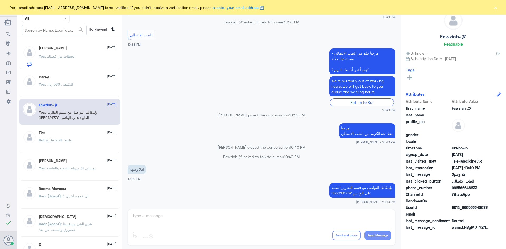
click at [66, 50] on div "[PERSON_NAME] [DATE] You : لحظات من فضلك" at bounding box center [78, 56] width 78 height 21
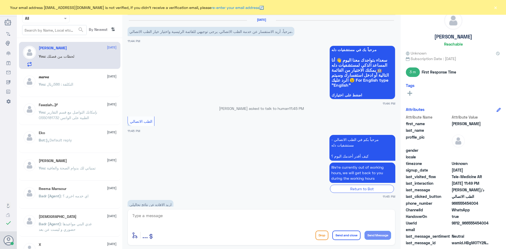
scroll to position [133, 0]
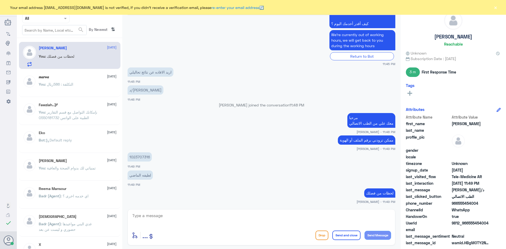
click at [265, 214] on textarea at bounding box center [262, 218] width 260 height 13
paste textarea "1023707316"
type textarea "1023707316"
drag, startPoint x: 173, startPoint y: 221, endPoint x: 103, endPoint y: 207, distance: 71.2
click at [78, 213] on div "Channel WhatsApp Status × All Tags Agent Filter All search By Newest ⇅ [PERSON_…" at bounding box center [262, 125] width 490 height 251
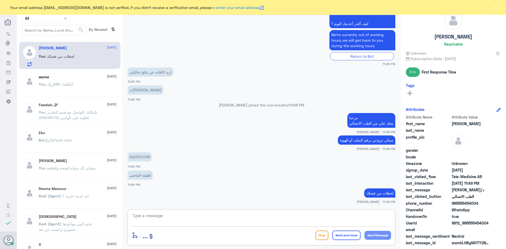
click at [272, 219] on textarea at bounding box center [262, 218] width 260 height 13
type textarea "تم تواصل الطبيب معاك"
click at [350, 236] on button "Send and close" at bounding box center [347, 235] width 28 height 9
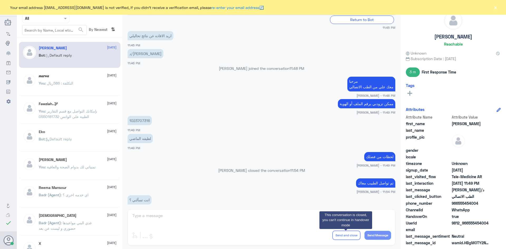
scroll to position [151, 0]
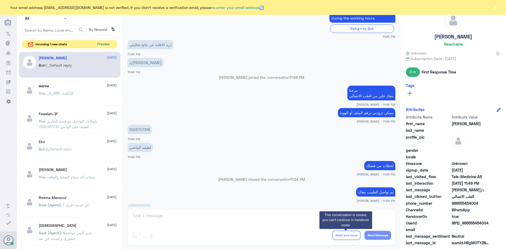
click at [100, 42] on button "Preview" at bounding box center [103, 44] width 16 height 8
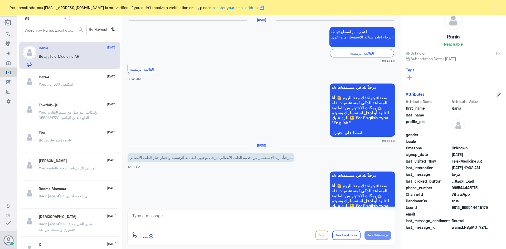
scroll to position [419, 0]
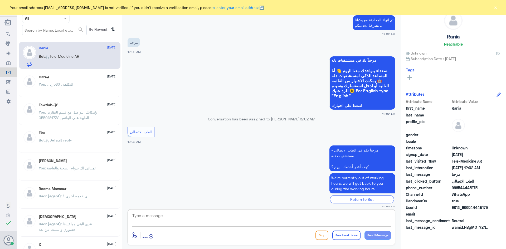
click at [205, 222] on textarea at bounding box center [262, 218] width 260 height 13
paste textarea "مرحبا معك [PERSON_NAME] من الطب الاتصالي"
type textarea "مرحبا معك [PERSON_NAME] من الطب الاتصالي"
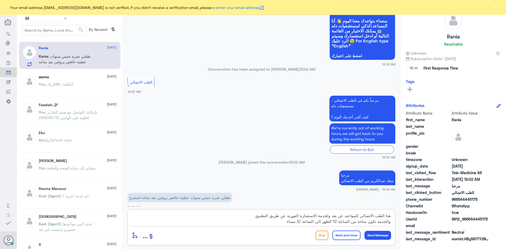
scroll to position [11, 0]
type textarea "هنا الطب الاتصالي للمواعيد عن بعد ولخدمة الاستشارة الفورية عن طريق التطبيق والخ…"
click at [340, 236] on button "Send and close" at bounding box center [347, 235] width 28 height 9
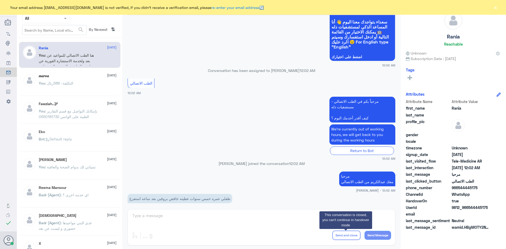
scroll to position [457, 0]
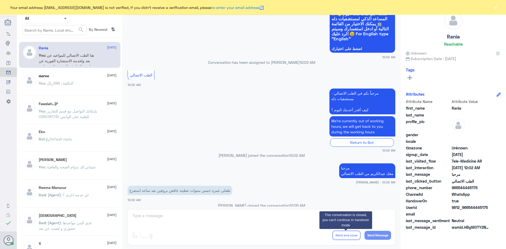
click at [65, 18] on span at bounding box center [65, 19] width 3 height 2
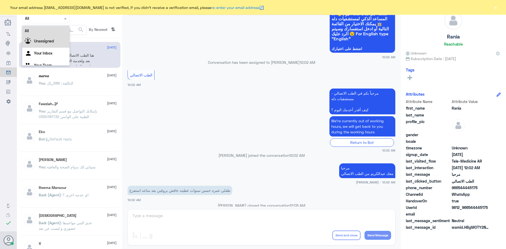
click at [60, 44] on div "Unassigned" at bounding box center [45, 42] width 47 height 12
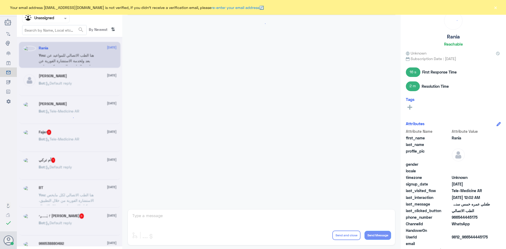
scroll to position [328, 0]
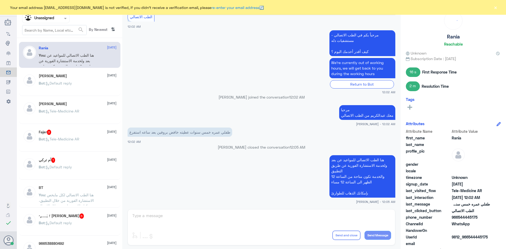
click at [81, 83] on div "Bot : Default reply" at bounding box center [78, 88] width 78 height 12
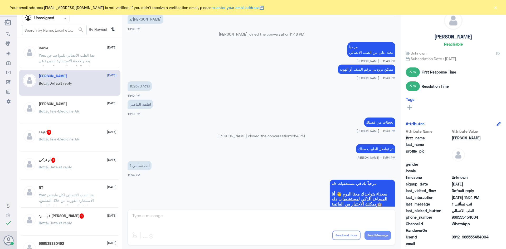
scroll to position [213, 0]
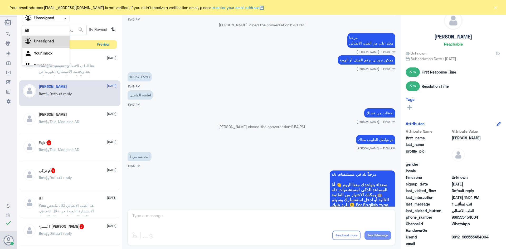
click at [64, 18] on span at bounding box center [65, 18] width 3 height 1
click at [40, 32] on div "All" at bounding box center [45, 31] width 47 height 10
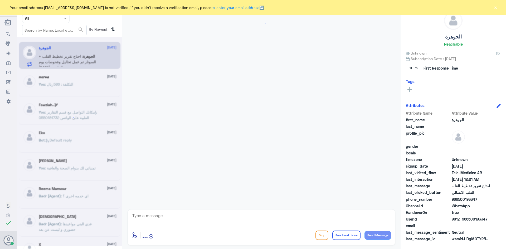
scroll to position [18, 0]
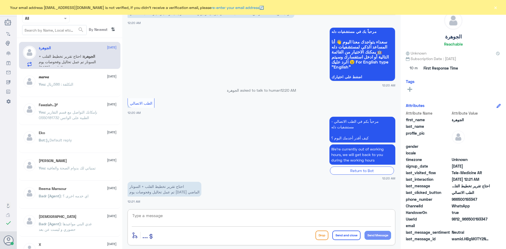
click at [193, 219] on textarea at bounding box center [262, 218] width 260 height 13
paste textarea "مرحبا معك [PERSON_NAME] من الطب الاتصالي"
type textarea "مرحبا معك [PERSON_NAME] من الطب الاتصالي"
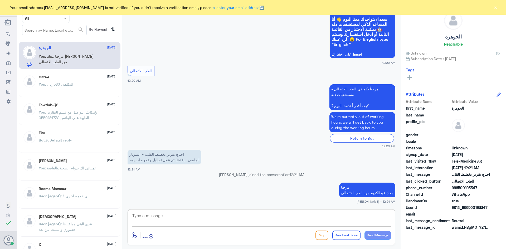
paste textarea "بإمكانك التواصل مع قسم التقارير الطبية على الواتس 0550181732"
type textarea "بإمكانك التواصل مع قسم التقارير الطبية على الواتس 0550181732"
click at [343, 237] on button "Send and close" at bounding box center [347, 235] width 28 height 9
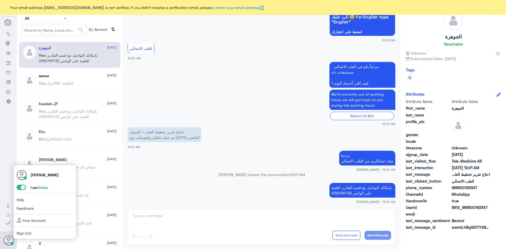
scroll to position [143, 0]
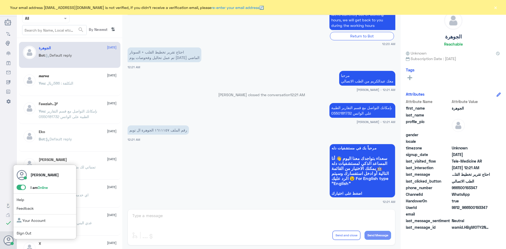
click at [20, 189] on span at bounding box center [21, 187] width 9 height 5
click at [0, 0] on input "checkbox" at bounding box center [0, 0] width 0 height 0
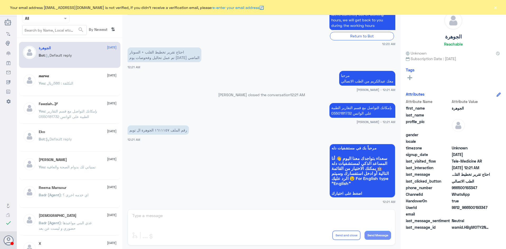
click at [222, 222] on div "[PERSON_NAME] Human Handover [DATE] مرحباً، أريد الاستفسار عن خدمة الطب الاتصال…" at bounding box center [261, 125] width 279 height 251
click at [497, 9] on button "×" at bounding box center [495, 7] width 5 height 5
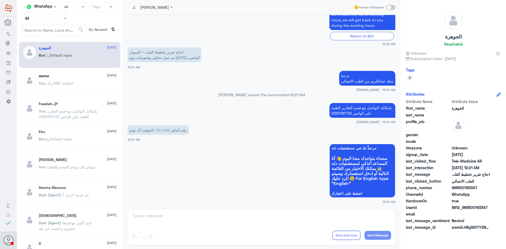
click at [394, 8] on span at bounding box center [390, 7] width 9 height 5
click at [0, 0] on input "checkbox" at bounding box center [0, 0] width 0 height 0
click at [213, 216] on textarea at bounding box center [262, 218] width 260 height 13
drag, startPoint x: 147, startPoint y: 215, endPoint x: 126, endPoint y: 216, distance: 20.6
click at [126, 216] on div "[PERSON_NAME] Human Handover [DATE] مرحباً، أريد الاستفسار عن خدمة الطب الاتصال…" at bounding box center [261, 125] width 279 height 251
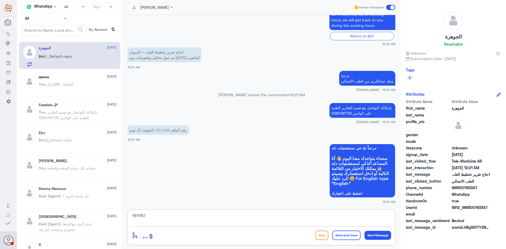
type textarea "1611157"
click at [388, 7] on span at bounding box center [390, 7] width 9 height 5
click at [0, 0] on input "checkbox" at bounding box center [0, 0] width 0 height 0
